Goal: Information Seeking & Learning: Learn about a topic

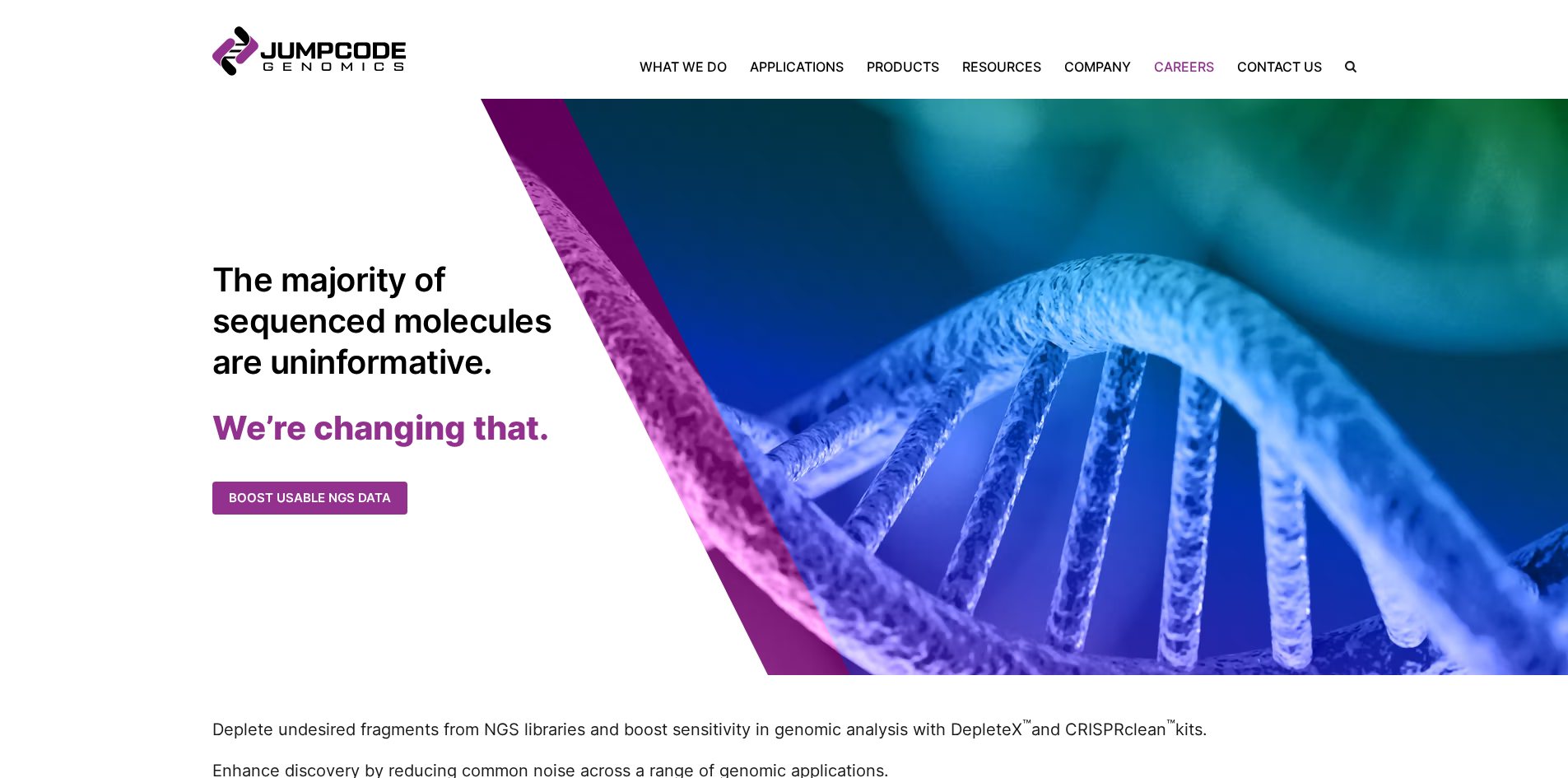
click at [1166, 61] on link "Careers" at bounding box center [1184, 66] width 84 height 20
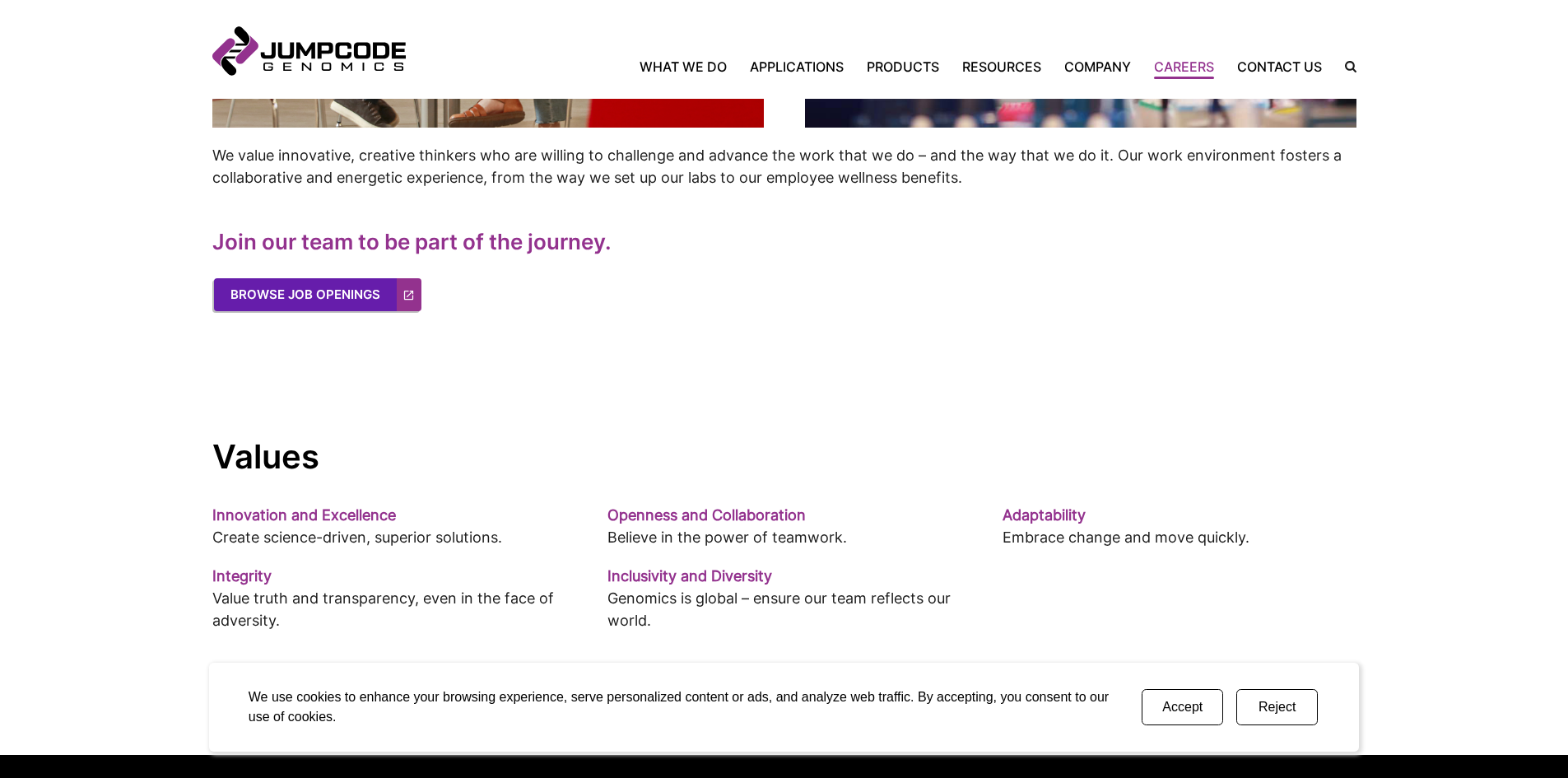
scroll to position [906, 0]
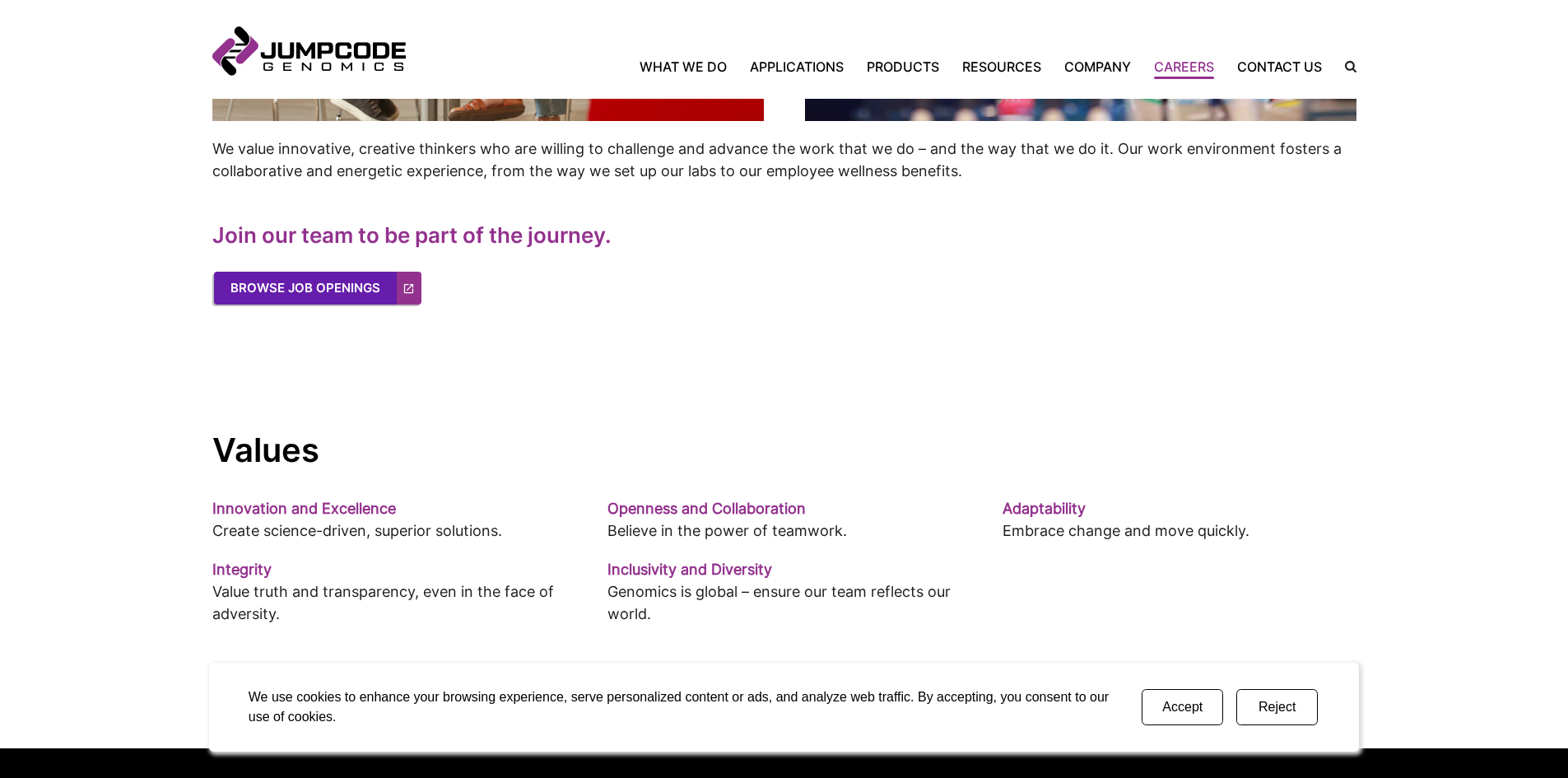
click at [290, 281] on link "Browse Job Openings" at bounding box center [318, 288] width 207 height 33
click at [356, 296] on link "Browse Job Openings" at bounding box center [318, 288] width 207 height 33
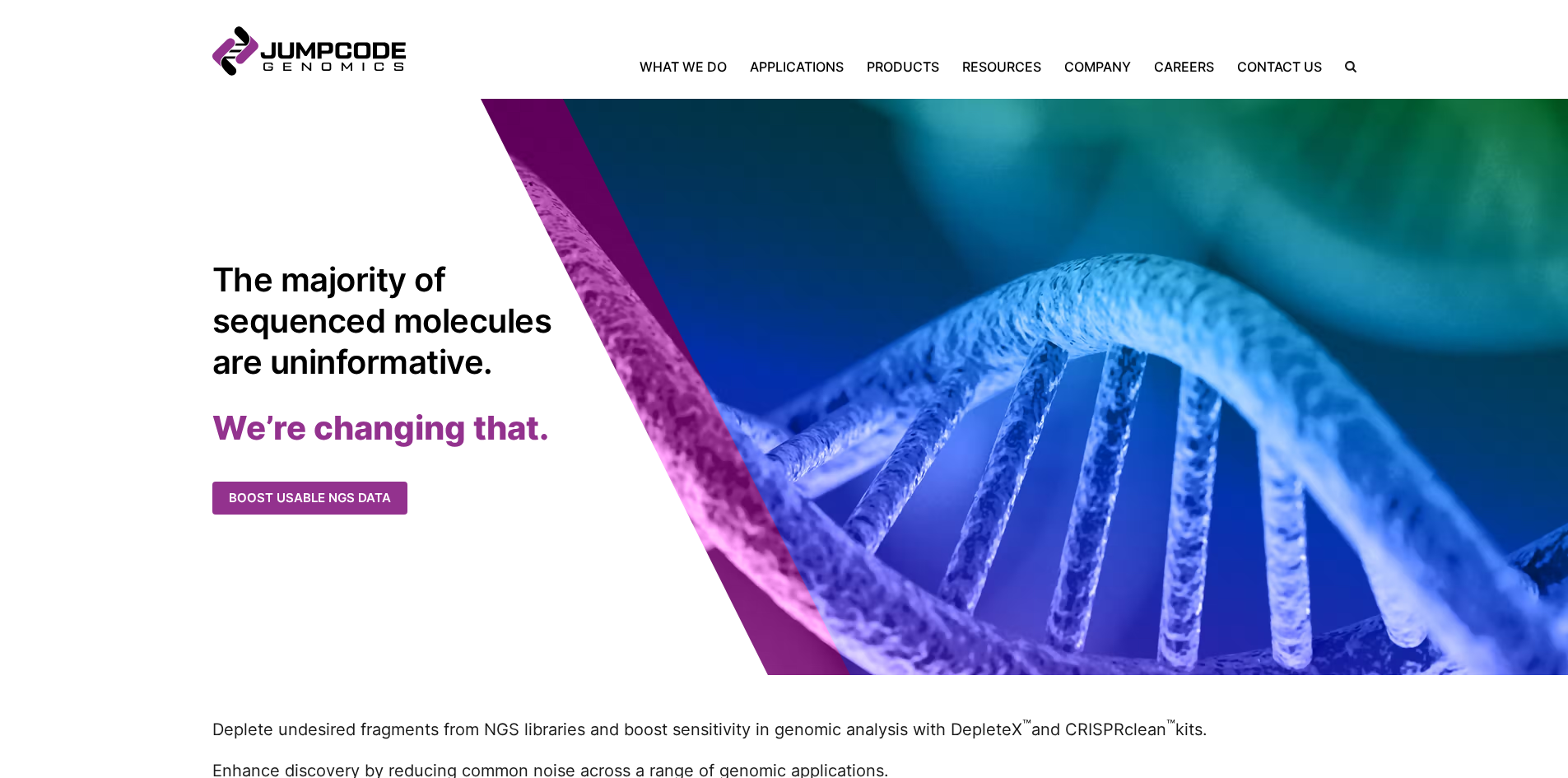
click at [1205, 56] on div "Home What We Do Applications Applications Overview Single Cell Sequencing Infec…" at bounding box center [881, 64] width 951 height 20
click at [1204, 63] on link "Careers" at bounding box center [1184, 66] width 84 height 20
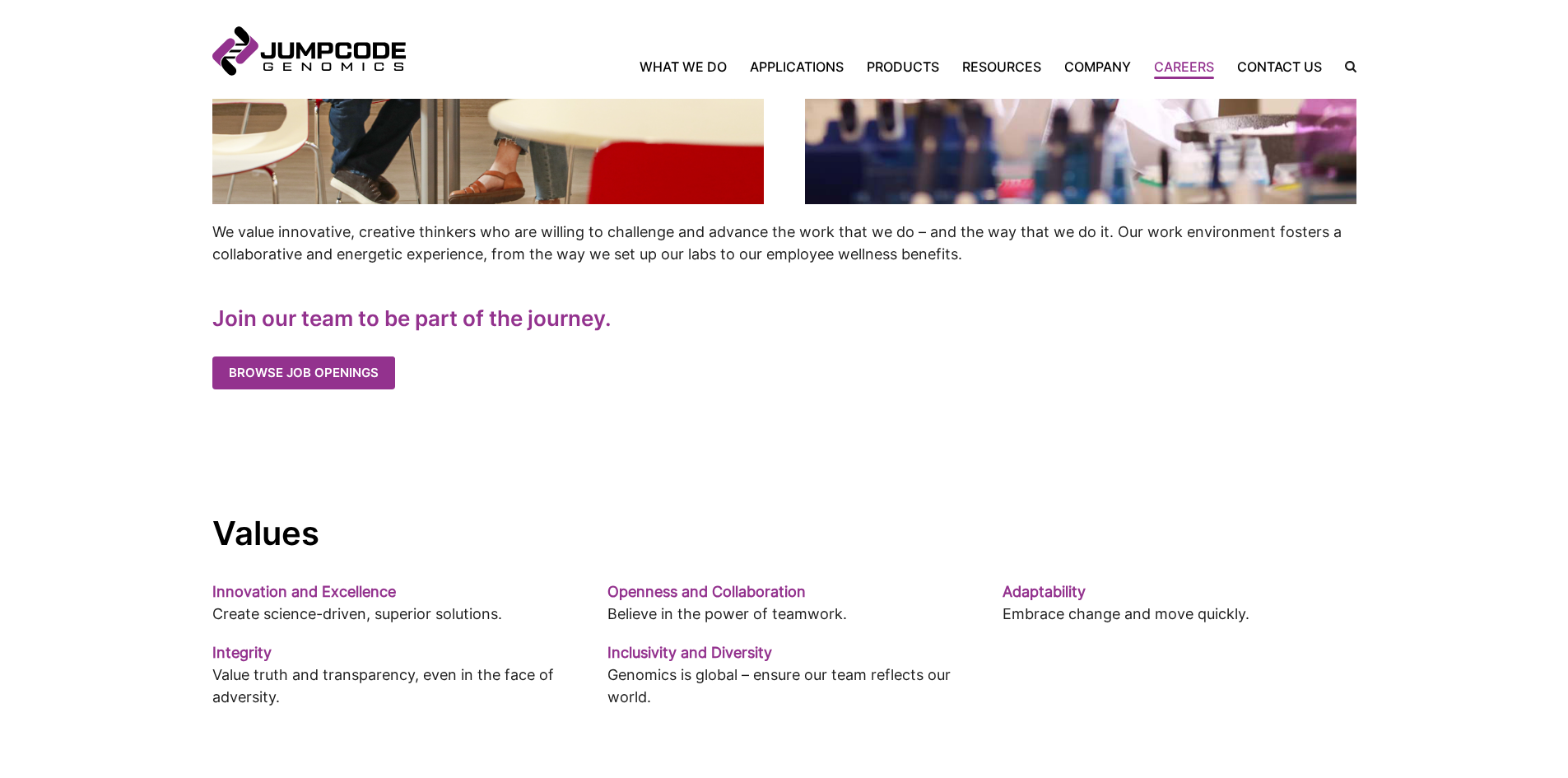
scroll to position [823, 0]
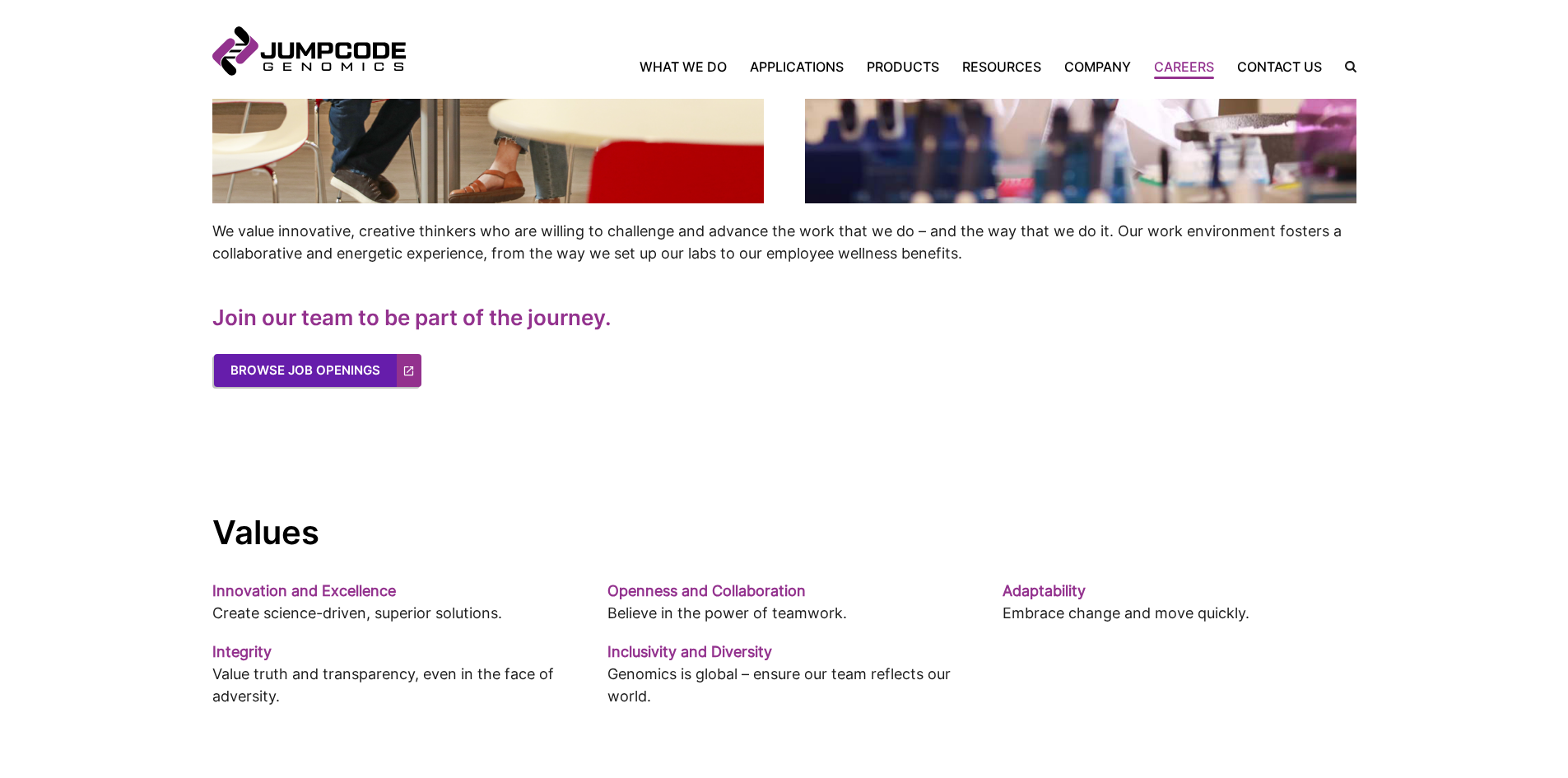
click at [302, 381] on link "Browse Job Openings" at bounding box center [318, 371] width 207 height 33
